Goal: Submit feedback/report problem: Submit feedback/report problem

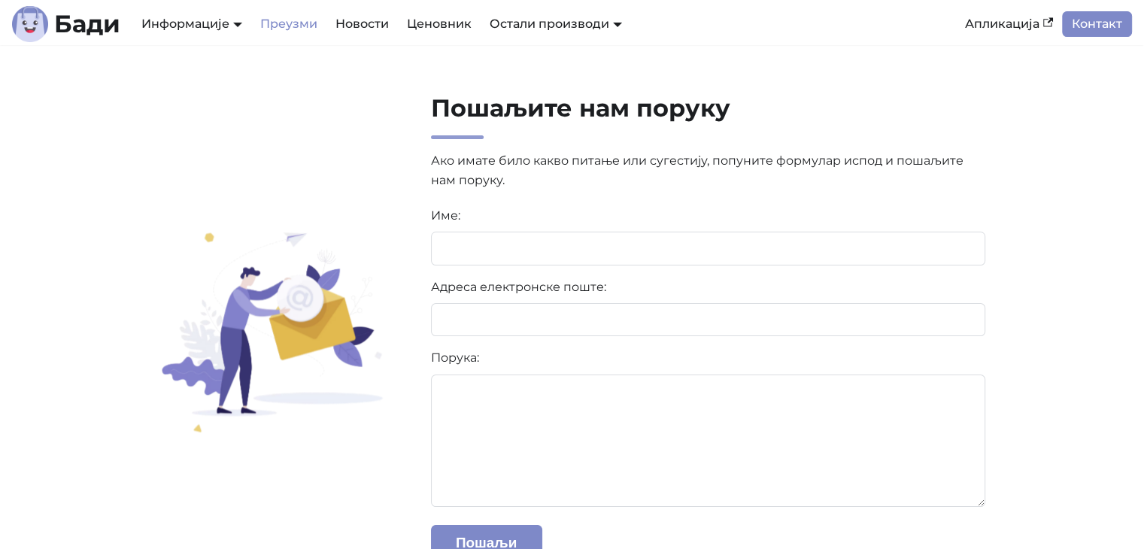
click at [282, 23] on link "Преузми" at bounding box center [288, 24] width 75 height 26
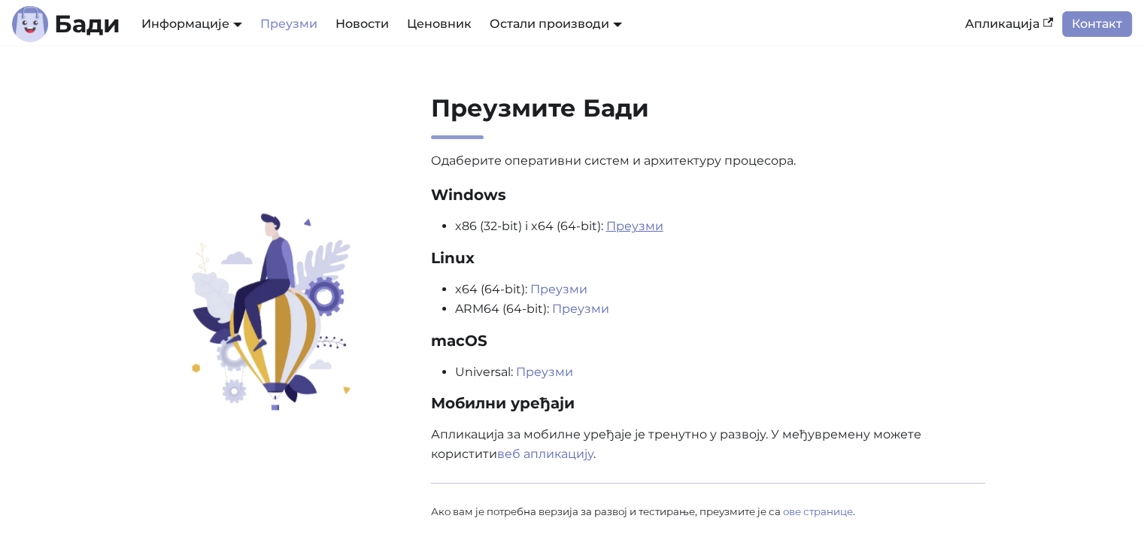
click at [636, 227] on link "Преузми" at bounding box center [634, 226] width 57 height 14
click at [360, 27] on link "Новости" at bounding box center [361, 24] width 71 height 26
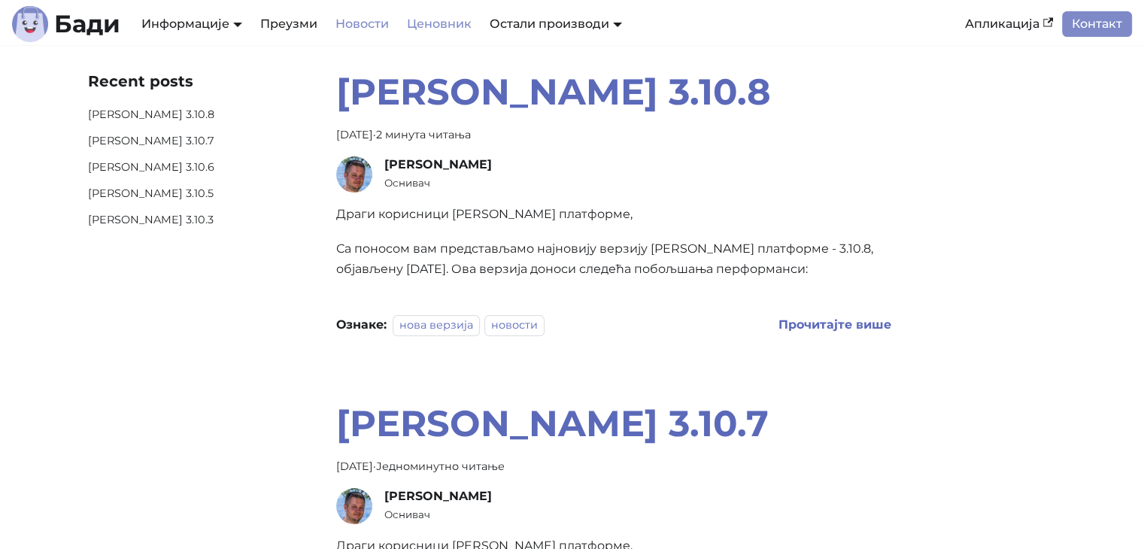
click at [452, 24] on link "Ценовник" at bounding box center [439, 24] width 83 height 26
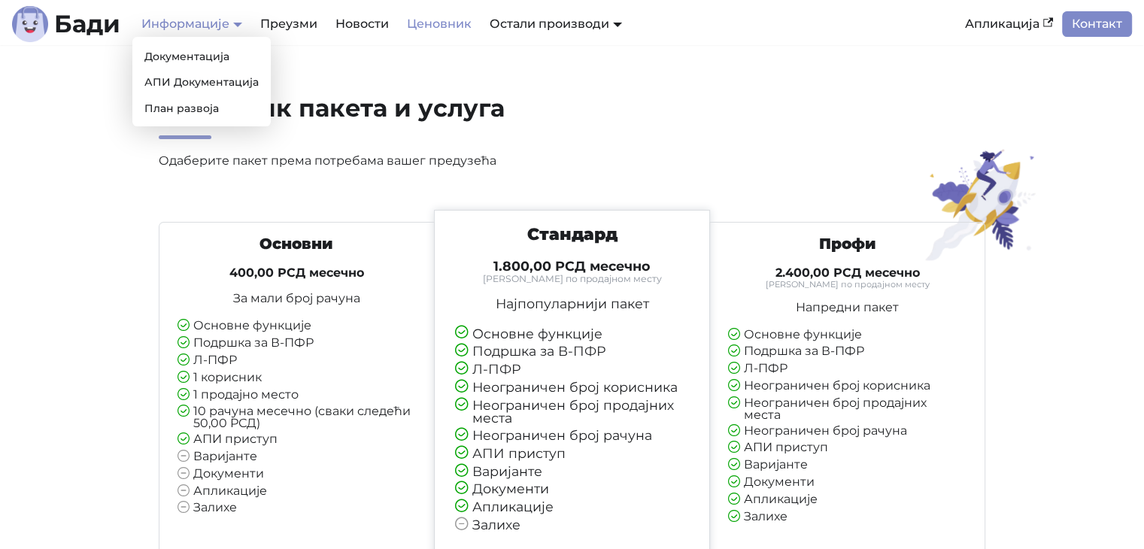
click at [197, 20] on link "Информације" at bounding box center [191, 24] width 101 height 14
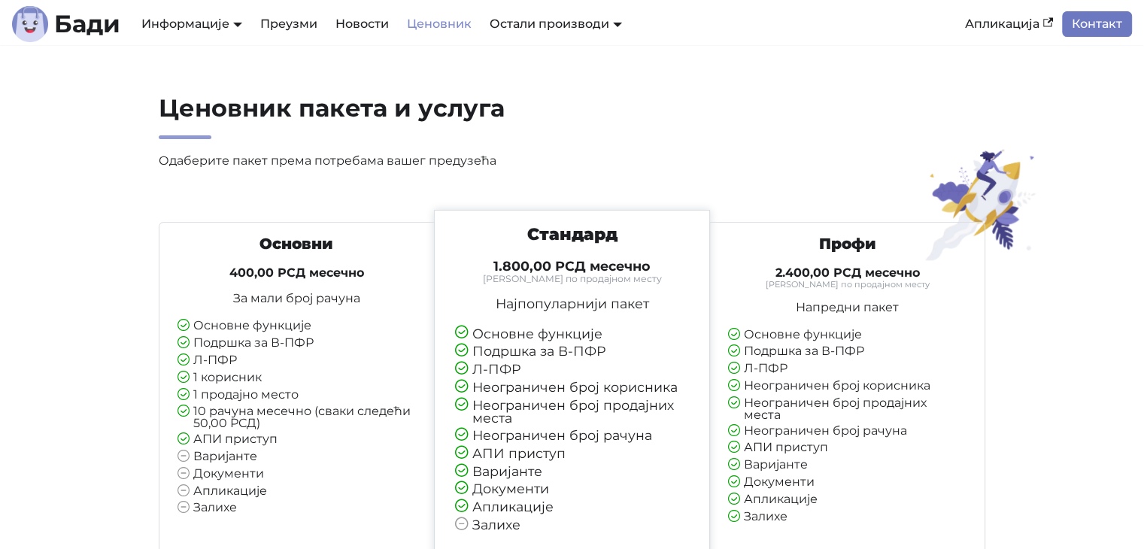
click at [1116, 19] on link "Контакт" at bounding box center [1097, 24] width 70 height 26
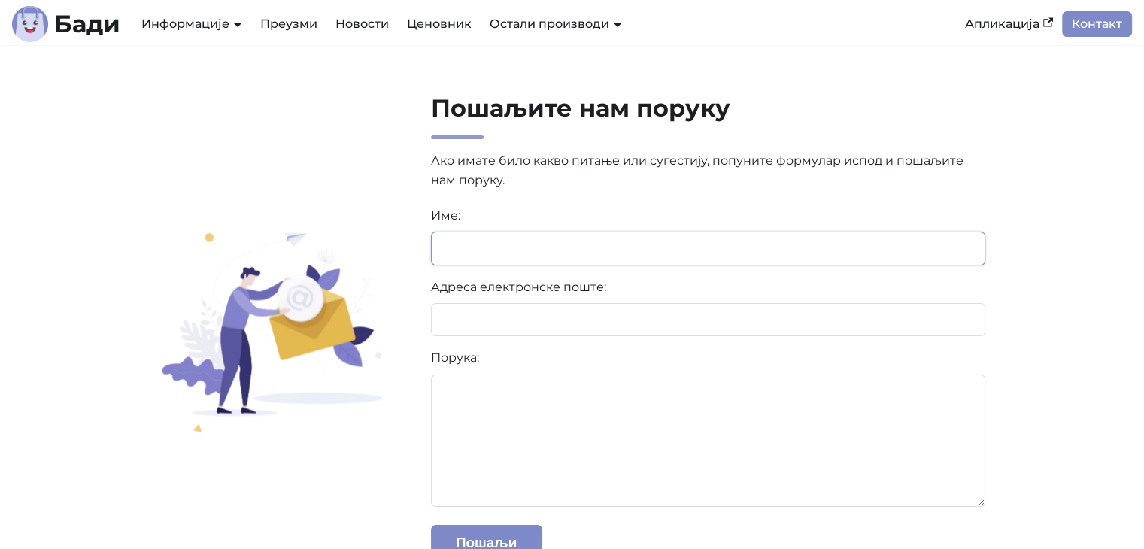
click at [455, 244] on input at bounding box center [708, 248] width 555 height 33
type input "**********"
click at [485, 328] on input at bounding box center [708, 319] width 555 height 33
type input "**********"
click at [499, 417] on textarea at bounding box center [708, 440] width 555 height 132
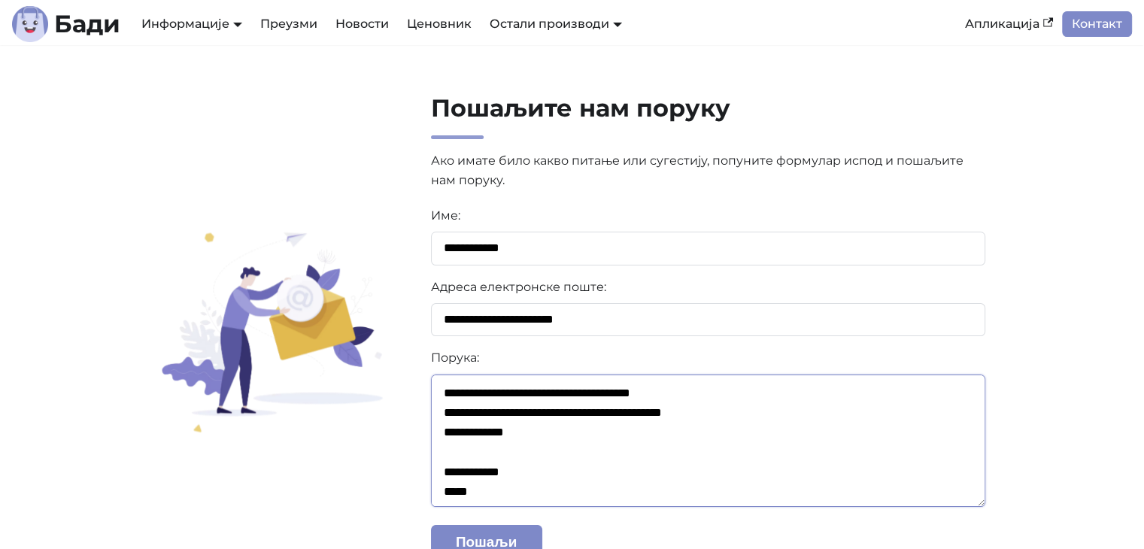
scroll to position [39, 0]
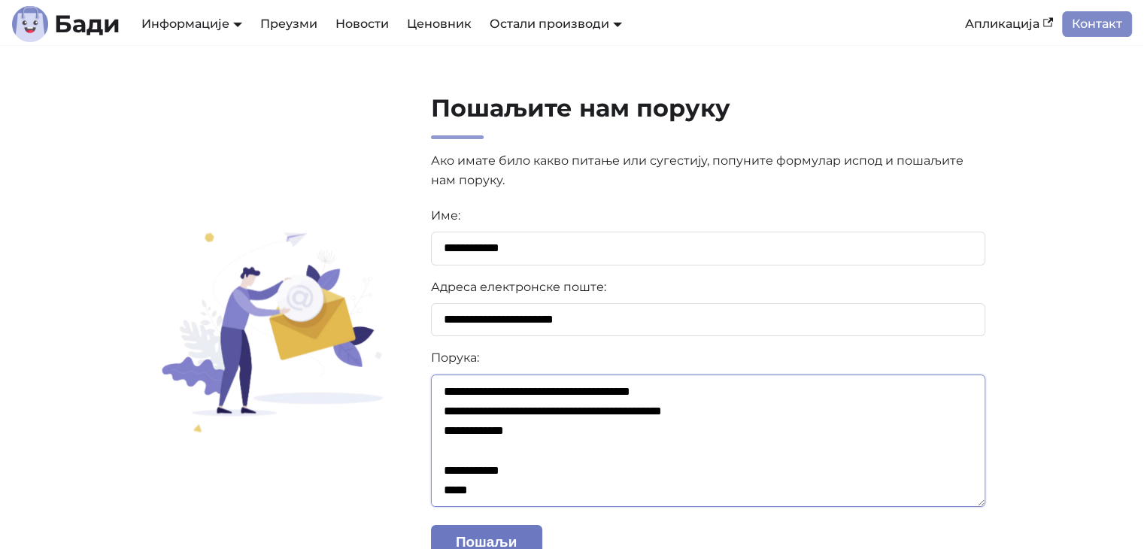
type textarea "**********"
click at [502, 529] on button "Пошаљи" at bounding box center [486, 542] width 111 height 35
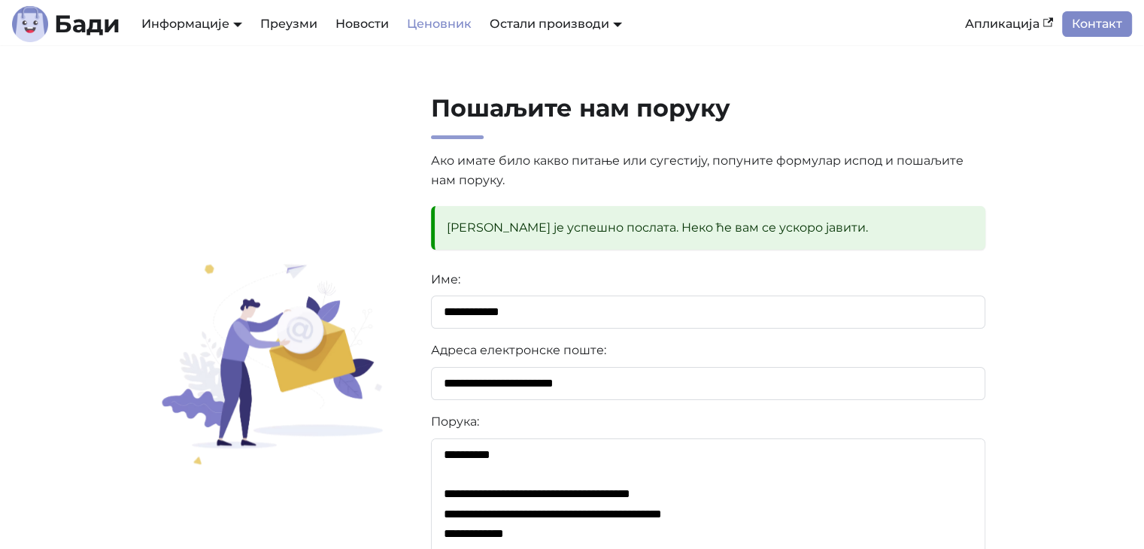
click at [452, 20] on link "Ценовник" at bounding box center [439, 24] width 83 height 26
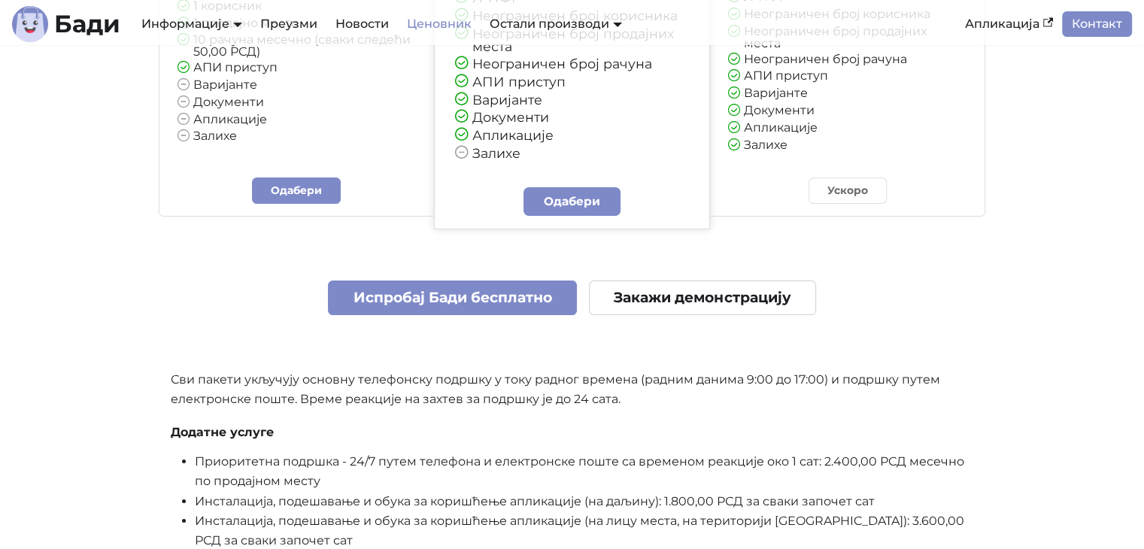
scroll to position [376, 0]
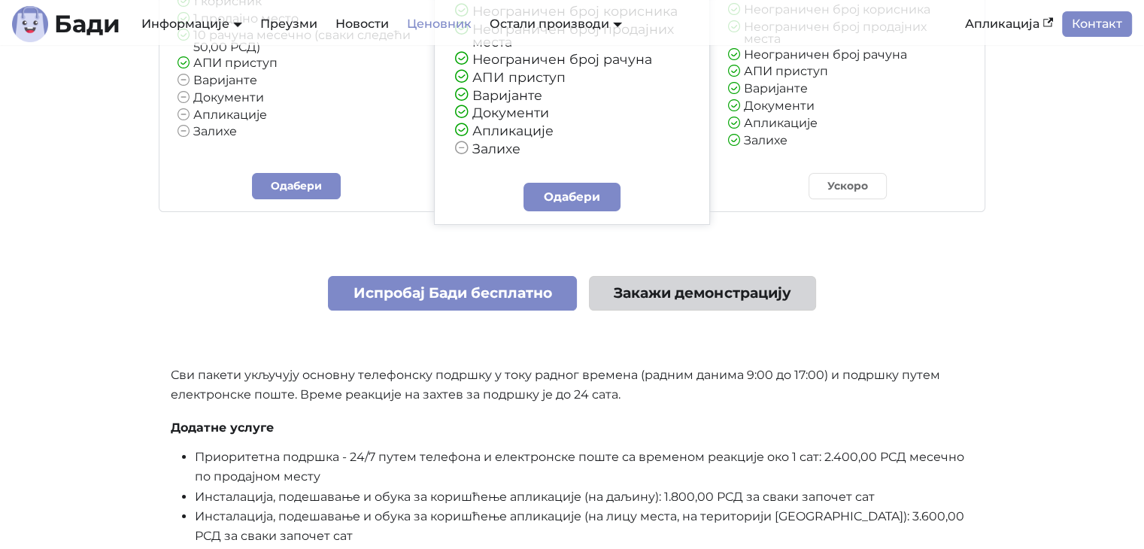
click at [642, 304] on link "Закажи демонстрацију" at bounding box center [702, 293] width 227 height 35
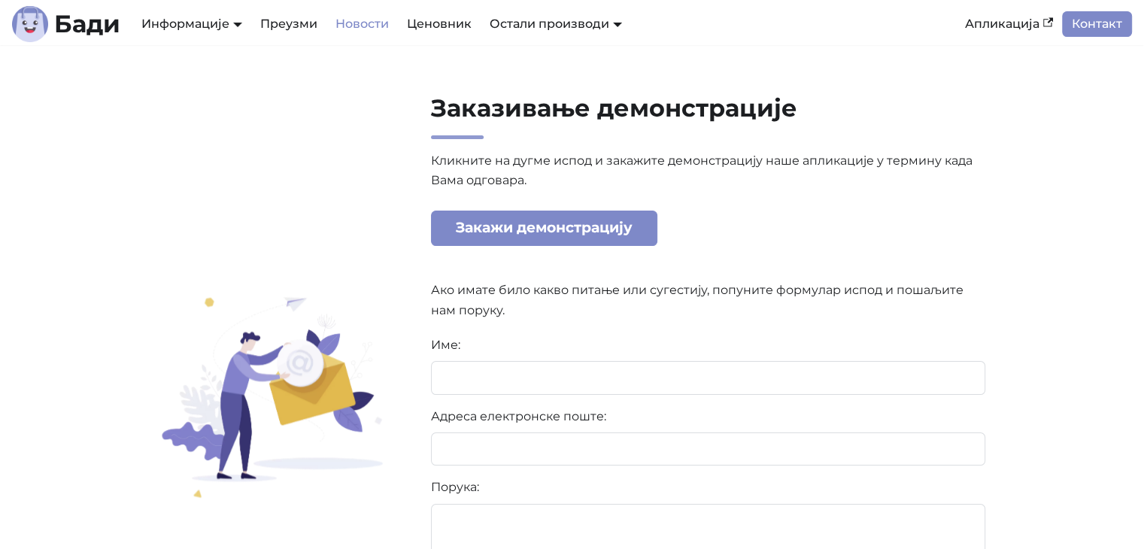
click at [356, 21] on link "Новости" at bounding box center [361, 24] width 71 height 26
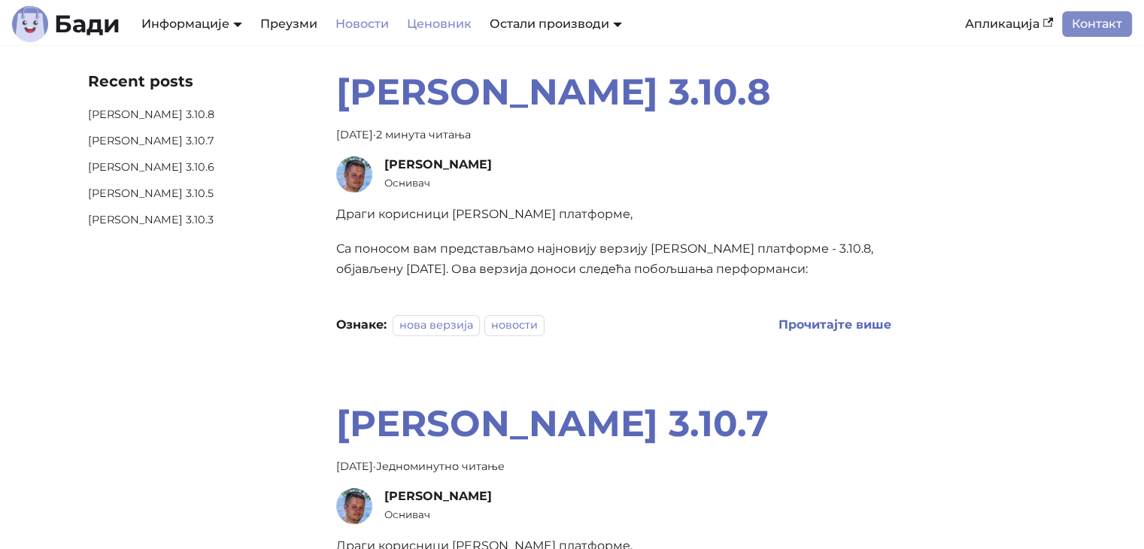
click at [432, 21] on link "Ценовник" at bounding box center [439, 24] width 83 height 26
